Goal: Check status: Check status

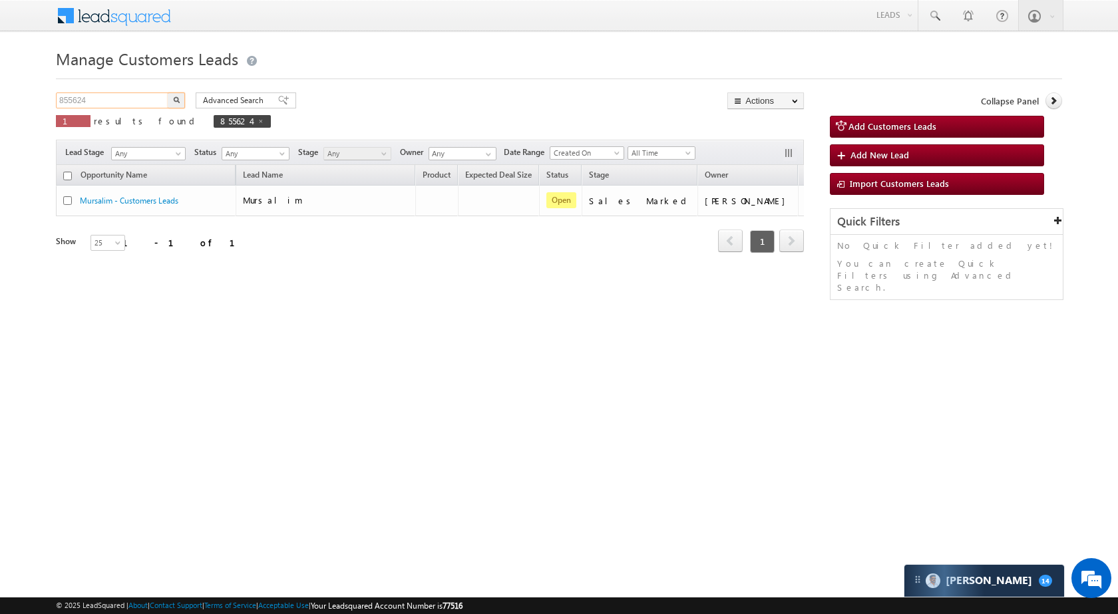
click at [140, 102] on input "855624" at bounding box center [113, 101] width 114 height 16
paste input "10807"
type input "810807"
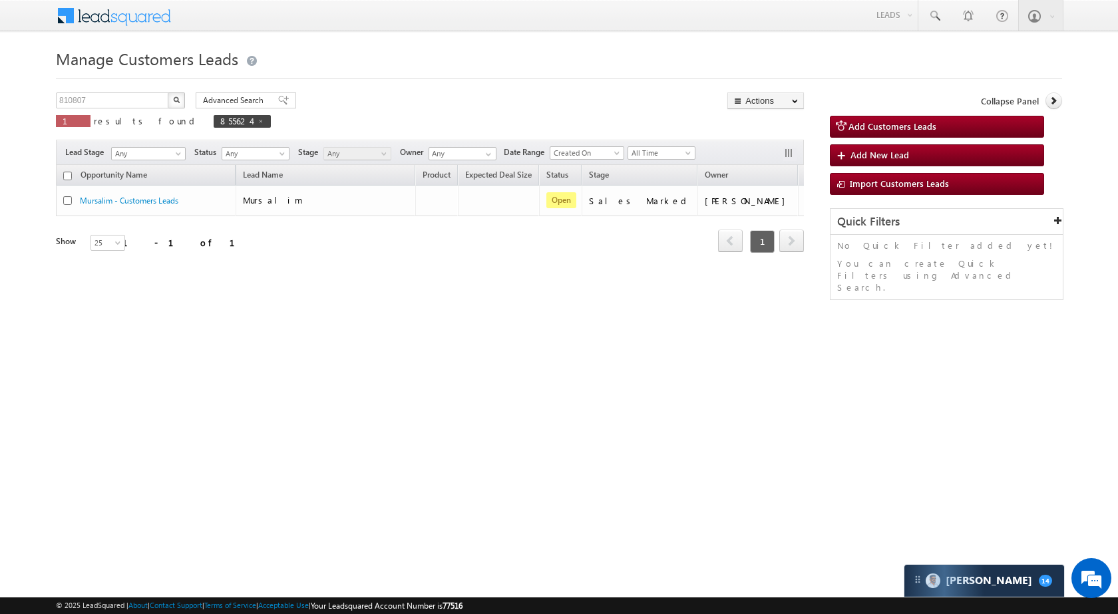
click at [181, 100] on button "button" at bounding box center [176, 101] width 17 height 16
click at [148, 102] on input "855624" at bounding box center [113, 101] width 114 height 16
paste input "10807"
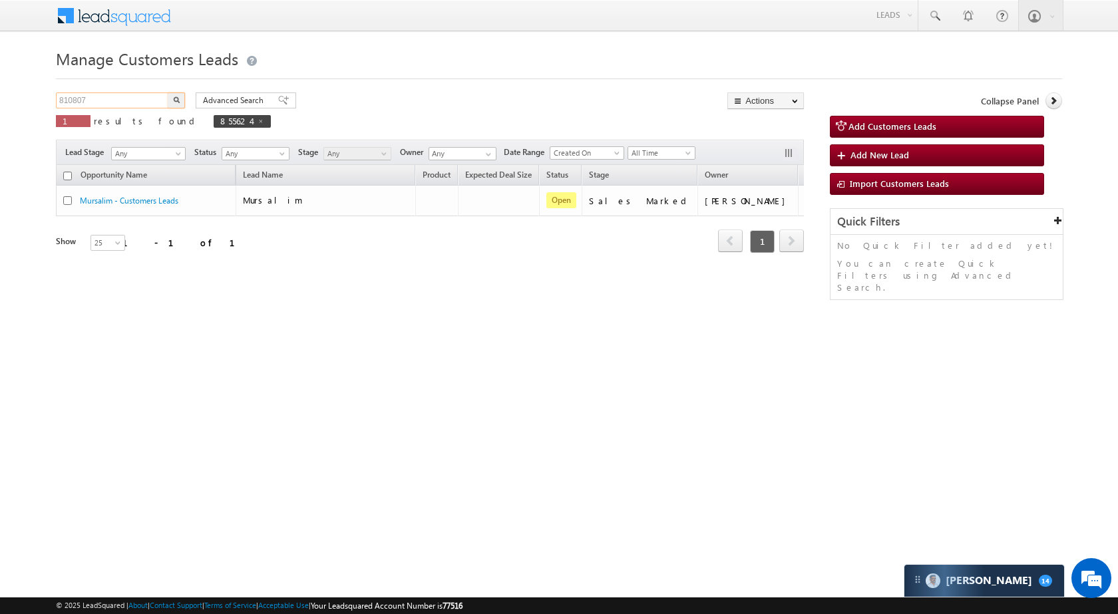
type input "810807"
click at [176, 98] on img "button" at bounding box center [176, 100] width 7 height 7
click at [152, 100] on input "810807" at bounding box center [113, 101] width 114 height 16
click at [152, 99] on input "810807" at bounding box center [113, 101] width 114 height 16
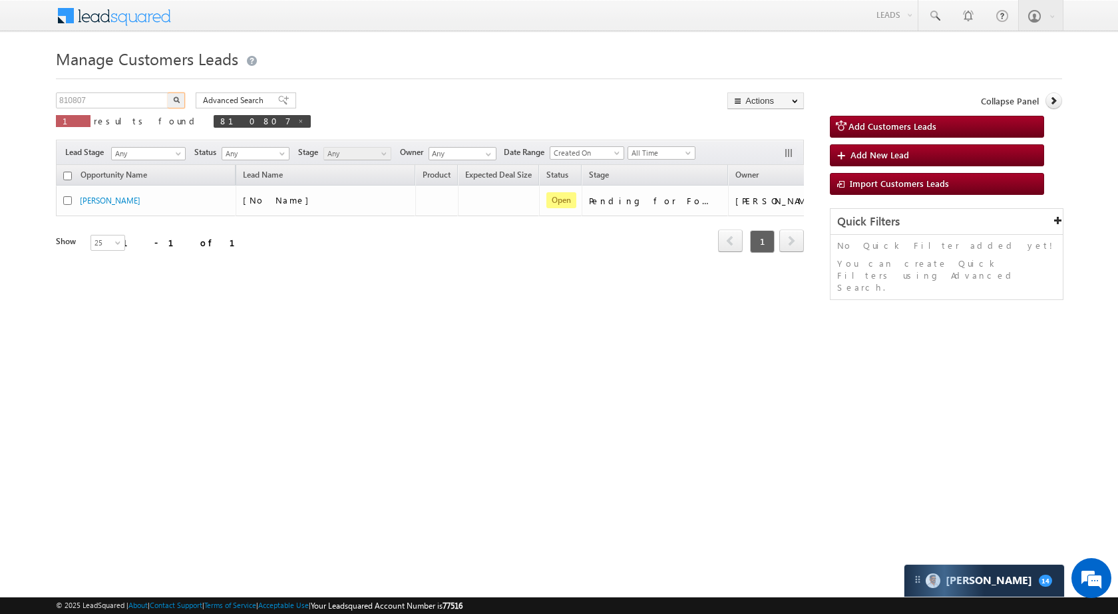
click at [171, 104] on button "button" at bounding box center [176, 101] width 17 height 16
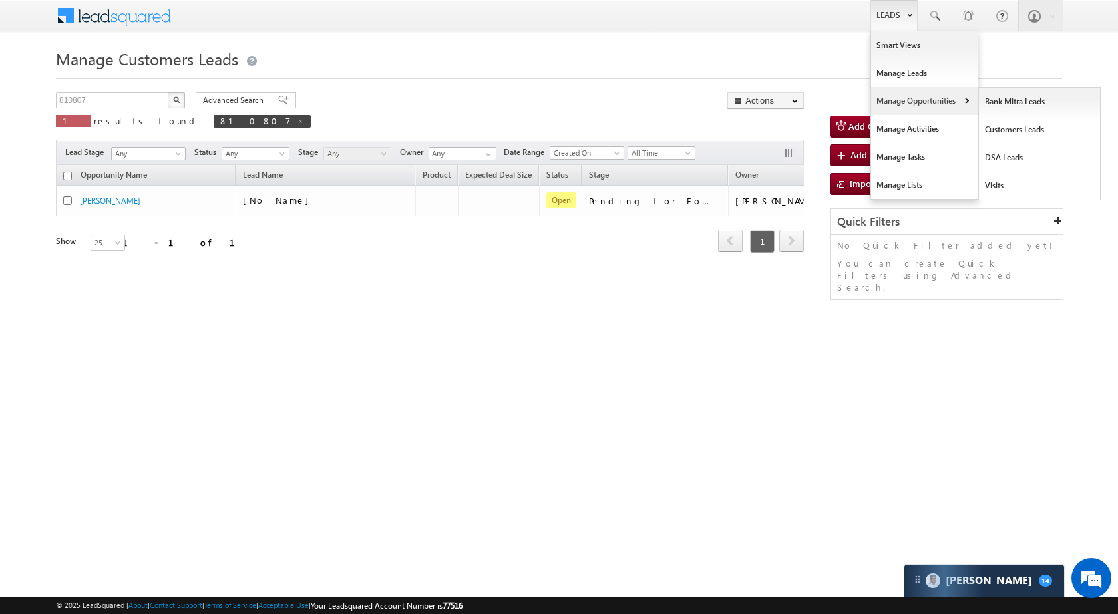
click at [914, 99] on link "Manage Opportunities" at bounding box center [924, 101] width 106 height 28
